Goal: Information Seeking & Learning: Learn about a topic

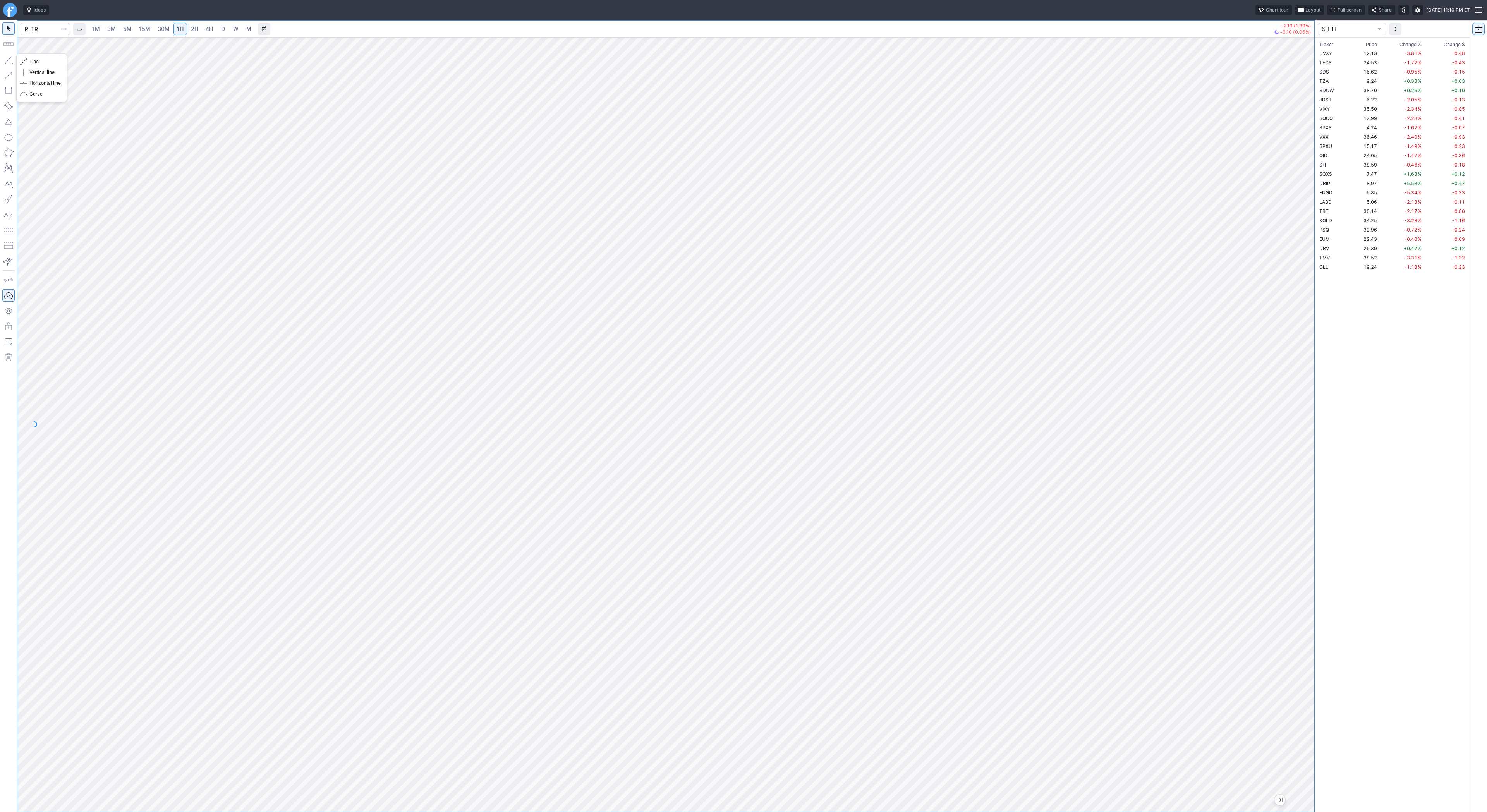
click at [9, 58] on button "button" at bounding box center [8, 59] width 12 height 12
drag, startPoint x: 32, startPoint y: 61, endPoint x: 45, endPoint y: 66, distance: 13.9
click at [32, 61] on span "Line" at bounding box center [45, 61] width 31 height 8
click at [6, 58] on button "button" at bounding box center [8, 59] width 12 height 12
click at [221, 29] on span "D" at bounding box center [222, 28] width 4 height 6
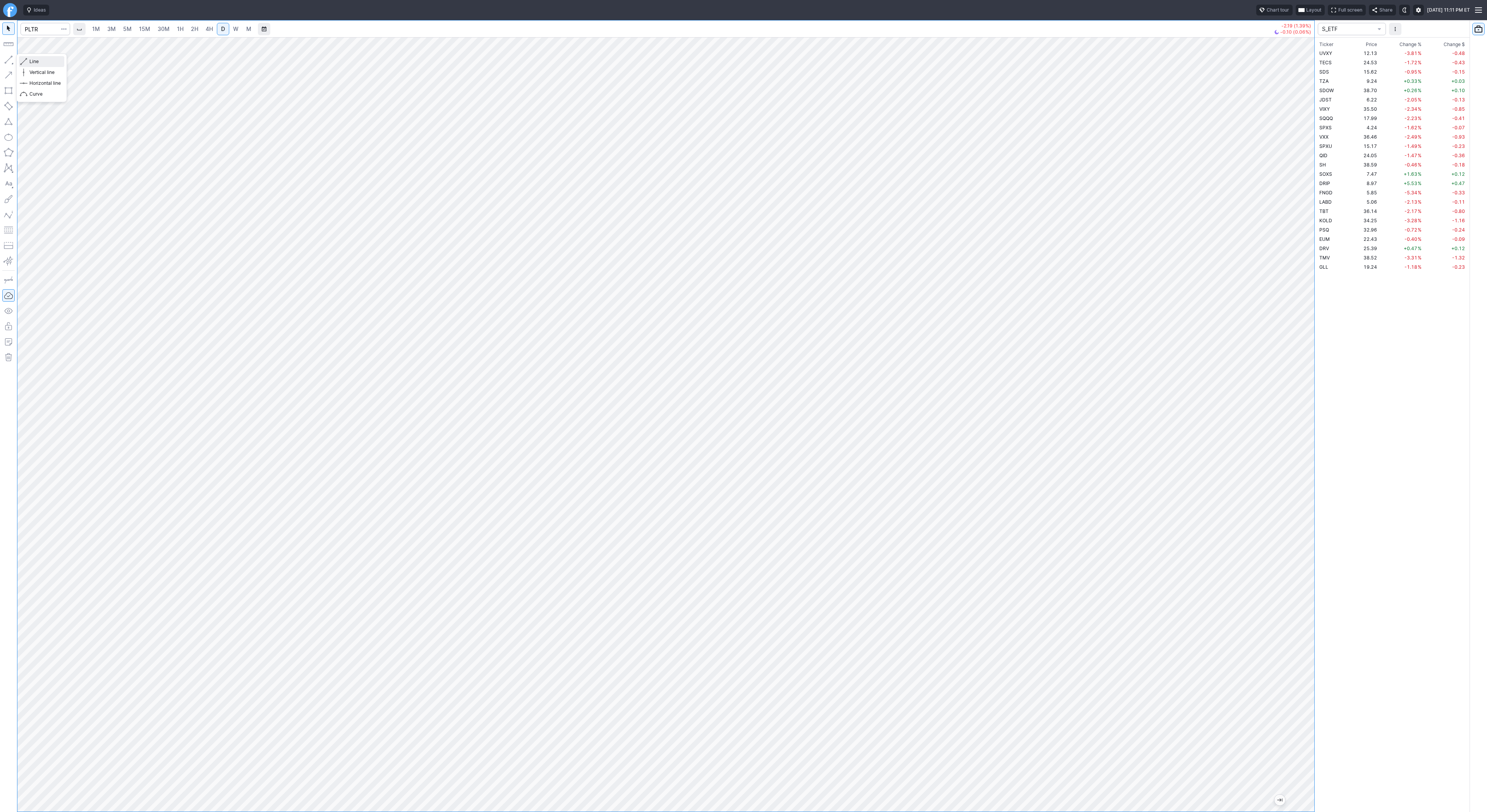
click at [30, 61] on span "Line" at bounding box center [45, 61] width 31 height 8
click at [10, 60] on button "button" at bounding box center [8, 59] width 12 height 12
click at [7, 57] on button "button" at bounding box center [8, 59] width 12 height 12
click at [24, 61] on span "button" at bounding box center [25, 61] width 4 height 11
drag, startPoint x: 10, startPoint y: 64, endPoint x: 14, endPoint y: 61, distance: 5.0
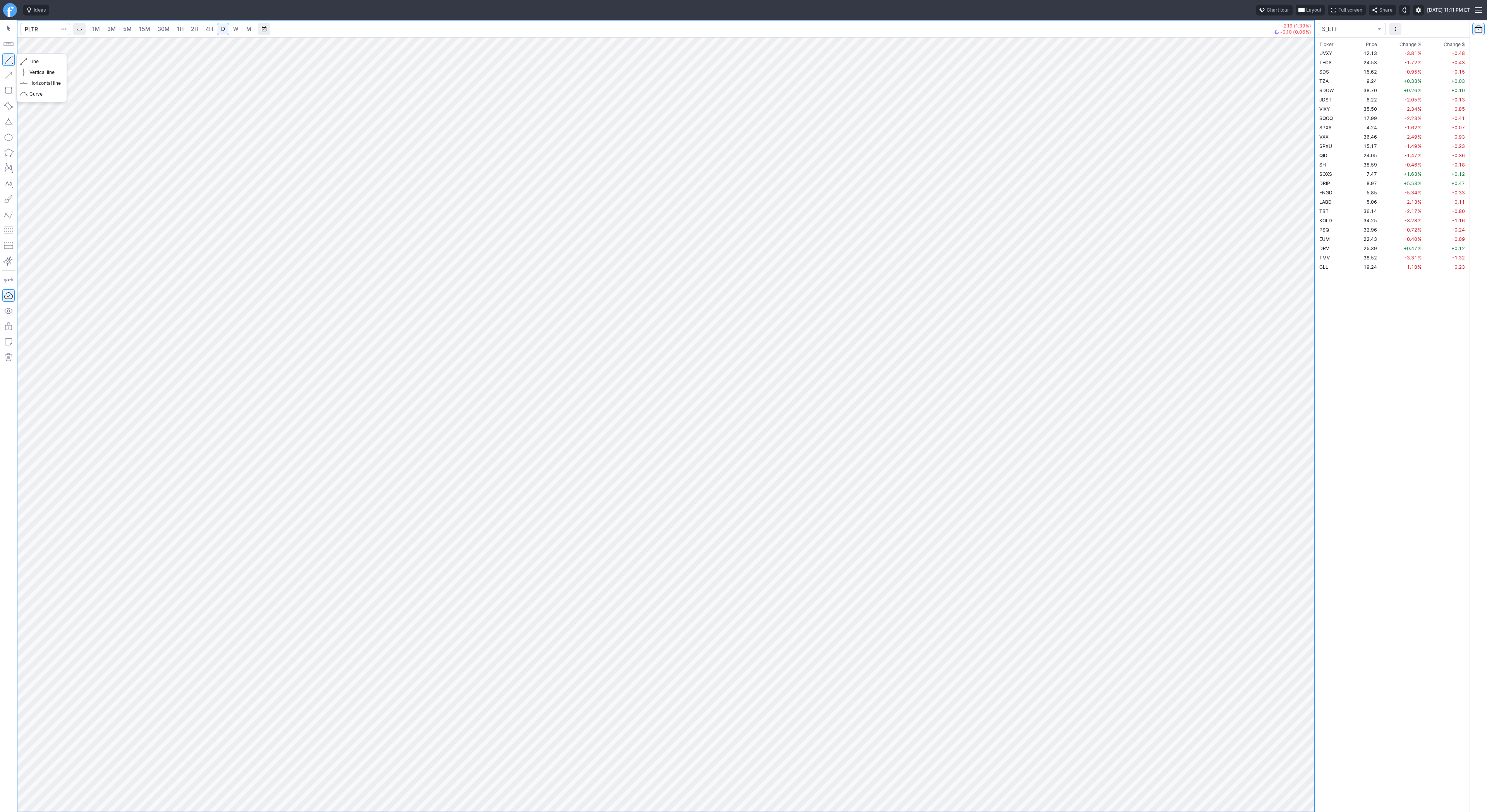
click at [11, 63] on button "button" at bounding box center [8, 59] width 12 height 12
drag, startPoint x: 12, startPoint y: 59, endPoint x: 27, endPoint y: 69, distance: 18.0
click at [13, 59] on button "button" at bounding box center [8, 59] width 12 height 12
click at [30, 60] on span "Line" at bounding box center [45, 61] width 31 height 8
click at [9, 56] on button "button" at bounding box center [8, 59] width 12 height 12
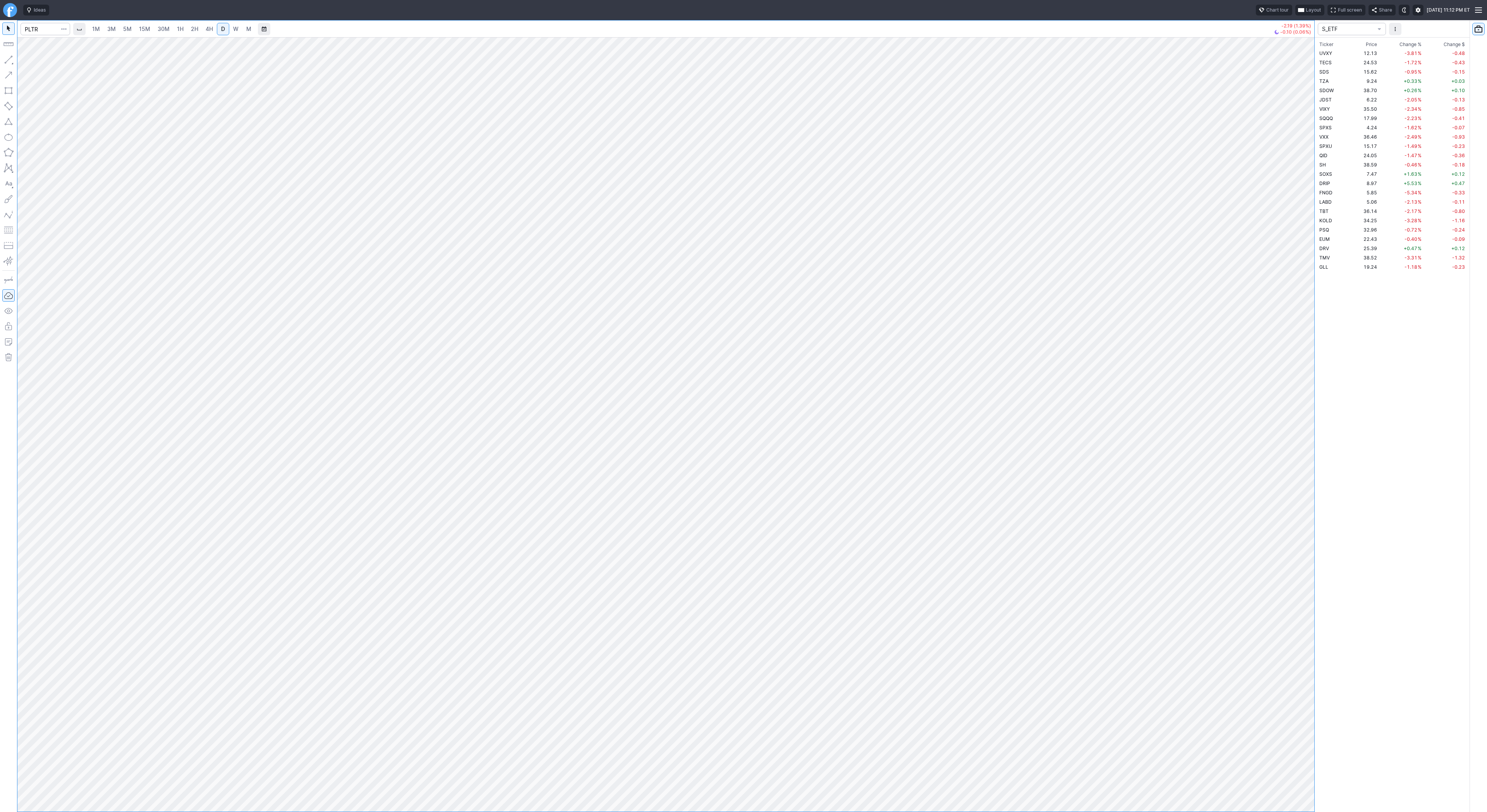
click at [12, 59] on button "button" at bounding box center [8, 59] width 12 height 12
click at [29, 60] on button "Line" at bounding box center [41, 61] width 45 height 11
click at [230, 32] on link "W" at bounding box center [235, 29] width 12 height 12
click at [36, 62] on span "Line" at bounding box center [45, 61] width 31 height 8
click at [221, 30] on span "D" at bounding box center [222, 28] width 4 height 6
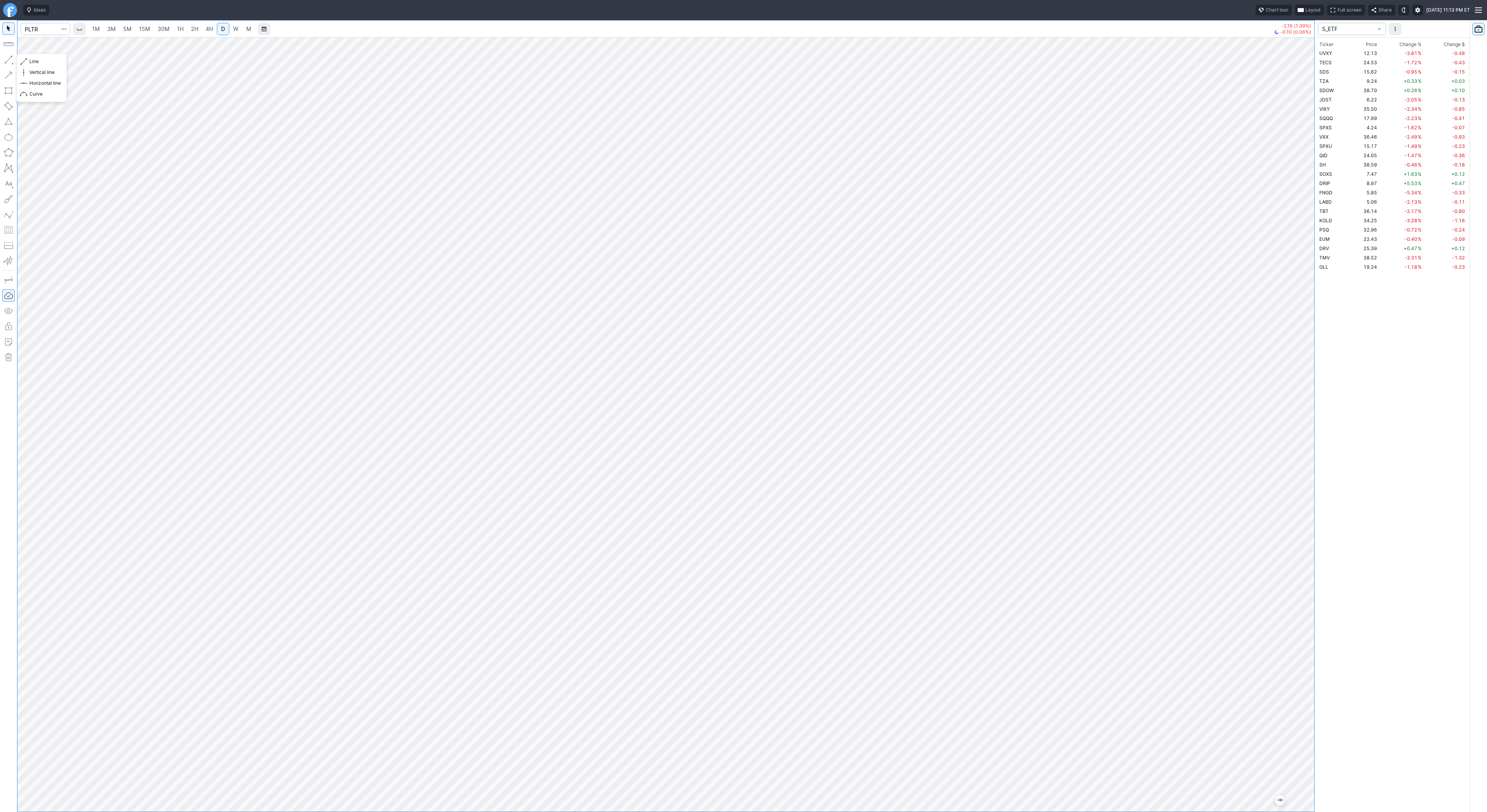
click at [9, 58] on button "button" at bounding box center [8, 59] width 12 height 12
click at [14, 61] on button "button" at bounding box center [8, 59] width 12 height 12
click at [8, 56] on button "button" at bounding box center [8, 59] width 12 height 12
click at [6, 61] on button "button" at bounding box center [8, 59] width 12 height 12
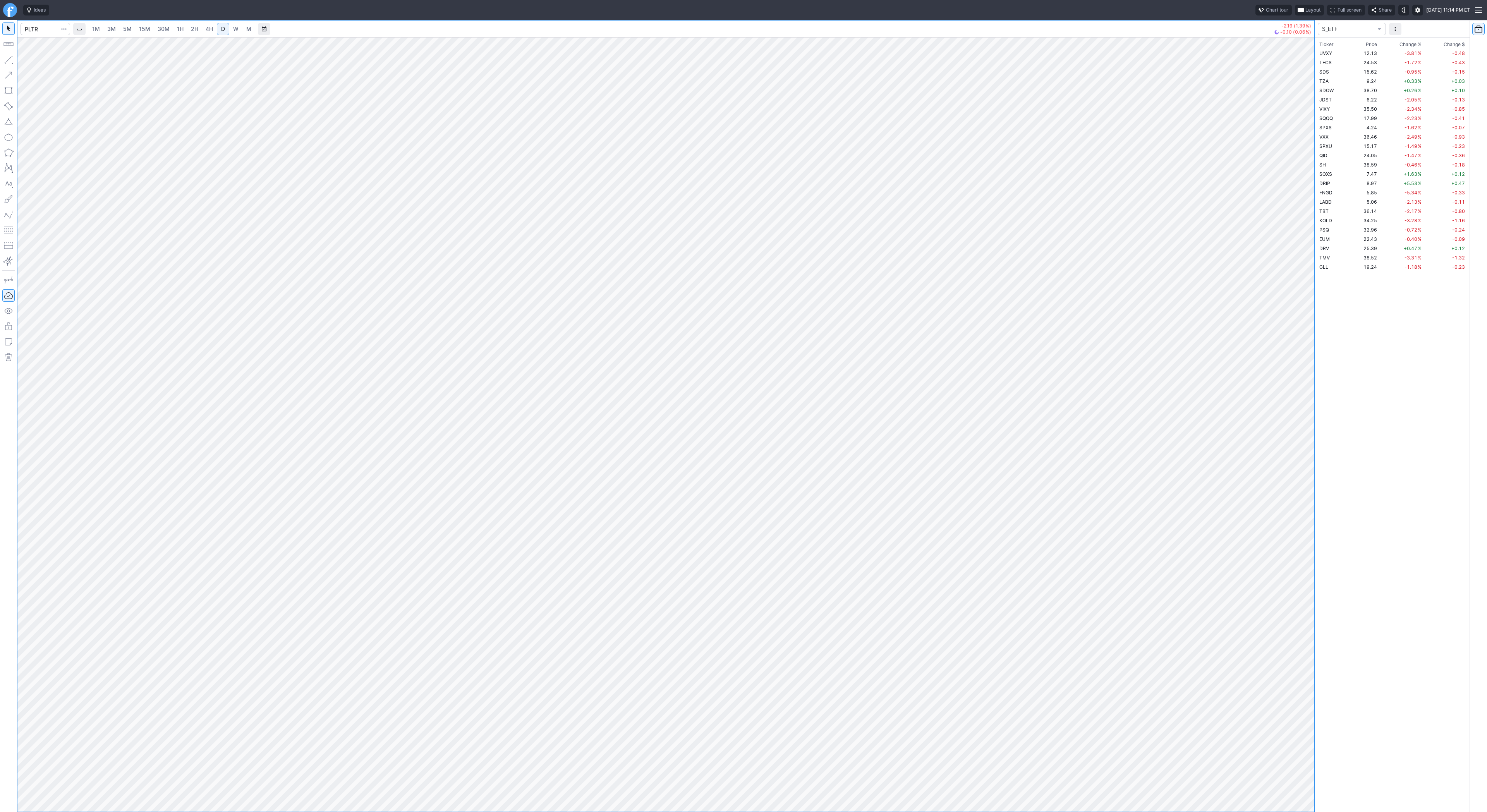
click at [10, 59] on button "button" at bounding box center [8, 59] width 12 height 12
click at [8, 61] on button "button" at bounding box center [8, 59] width 12 height 12
click at [6, 58] on button "button" at bounding box center [8, 59] width 12 height 12
click at [8, 54] on button "button" at bounding box center [8, 59] width 12 height 12
click at [9, 56] on button "button" at bounding box center [8, 59] width 12 height 12
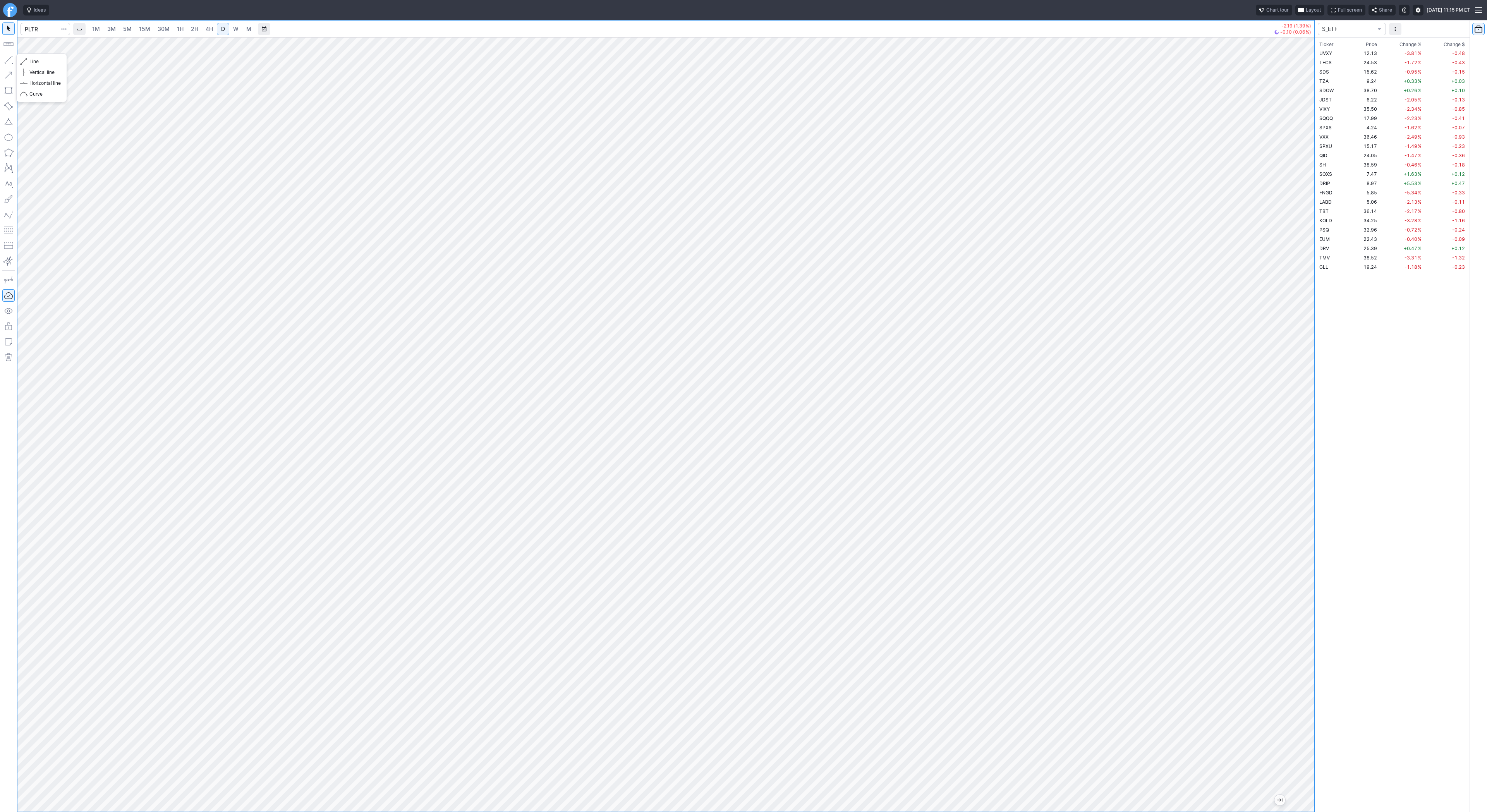
click at [5, 61] on button "button" at bounding box center [8, 59] width 12 height 12
click at [6, 59] on button "button" at bounding box center [8, 59] width 12 height 12
click at [8, 61] on button "button" at bounding box center [8, 59] width 12 height 12
click at [9, 61] on button "button" at bounding box center [8, 59] width 12 height 12
click at [10, 58] on button "button" at bounding box center [8, 59] width 12 height 12
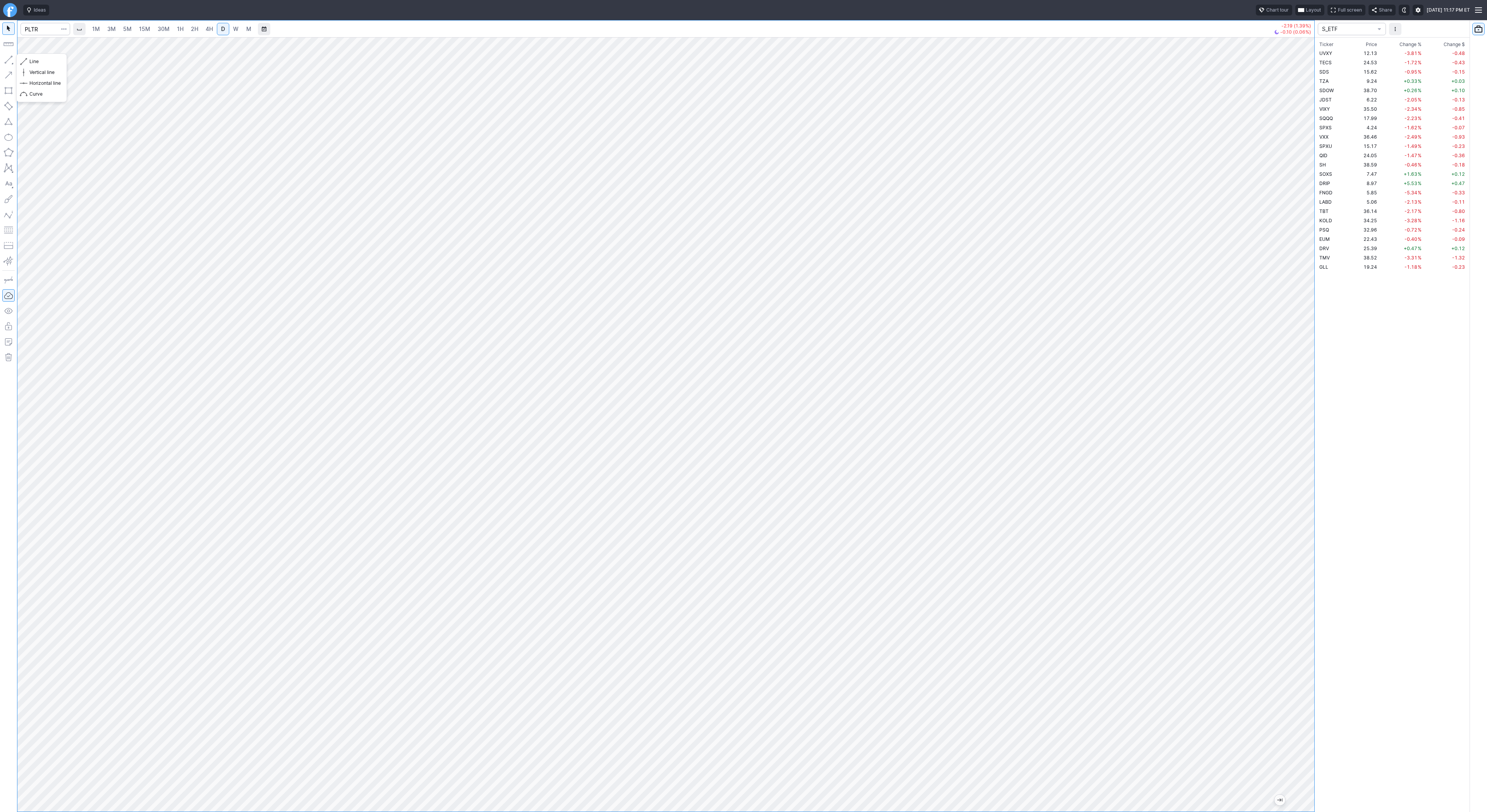
click at [9, 59] on button "button" at bounding box center [8, 59] width 12 height 12
click at [42, 25] on input "Search" at bounding box center [45, 29] width 50 height 12
type input "nvda"
click at [1023, 805] on div at bounding box center [666, 424] width 1297 height 774
click at [853, 803] on div at bounding box center [666, 424] width 1297 height 774
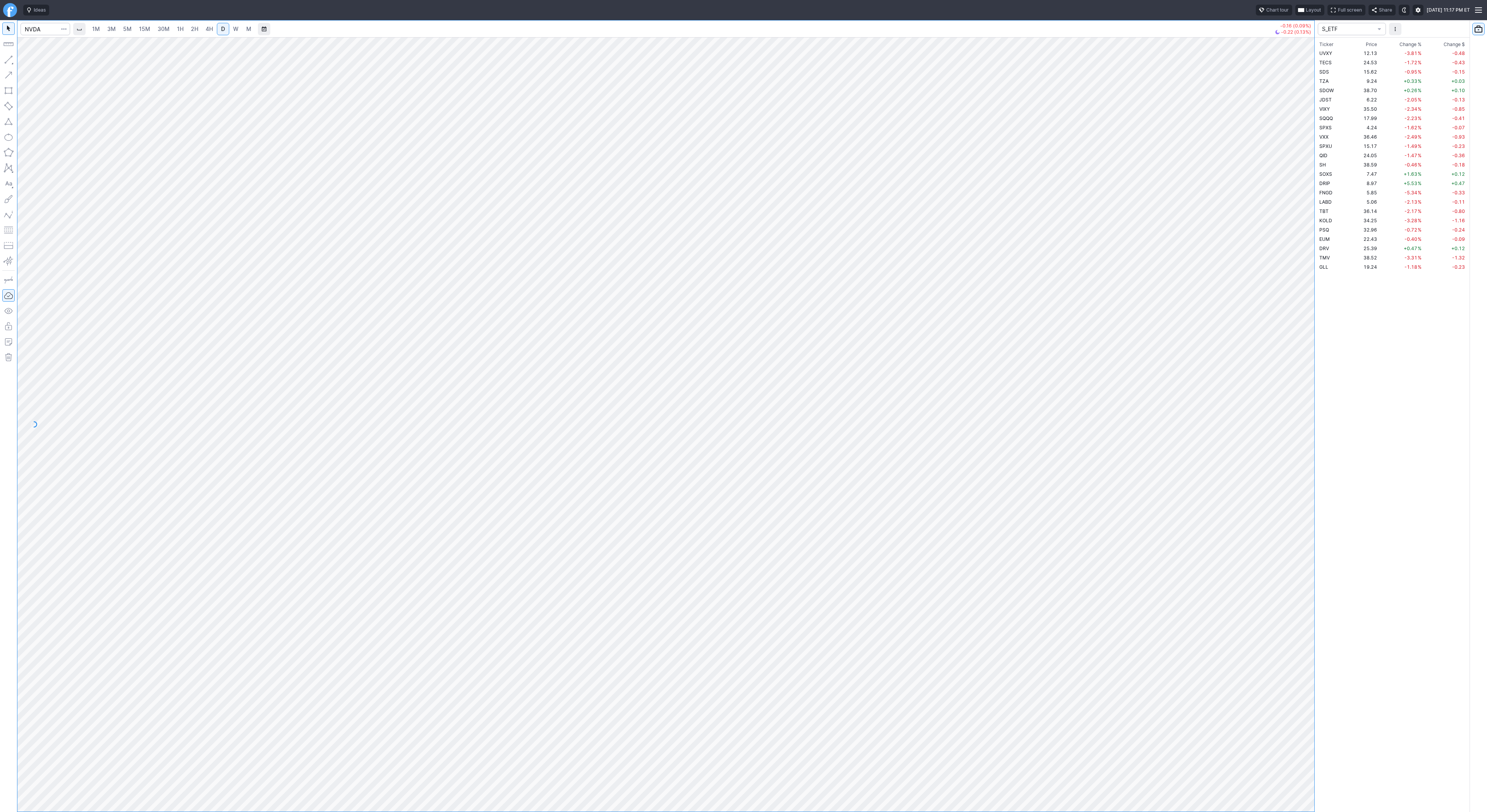
click at [786, 806] on div at bounding box center [666, 424] width 1297 height 774
click at [41, 64] on span "Line" at bounding box center [45, 61] width 31 height 8
click at [30, 61] on span "Line" at bounding box center [45, 61] width 31 height 8
click at [14, 58] on div at bounding box center [9, 416] width 17 height 792
click at [32, 61] on span "Line" at bounding box center [45, 61] width 31 height 8
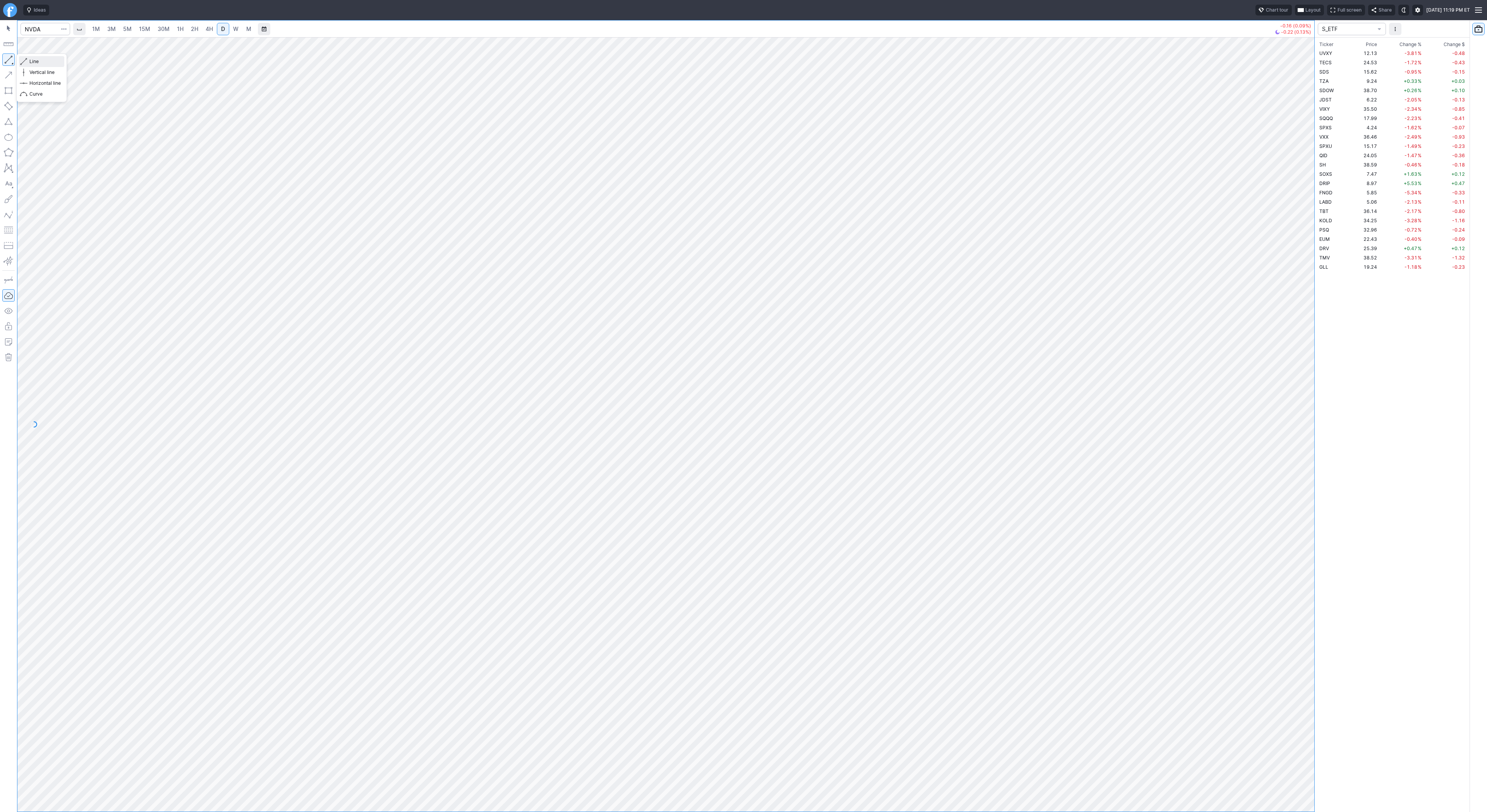
click at [32, 63] on span "Line" at bounding box center [45, 61] width 31 height 8
click at [20, 59] on button "Line" at bounding box center [41, 61] width 45 height 11
click at [10, 59] on button "button" at bounding box center [8, 59] width 12 height 12
